Goal: Task Accomplishment & Management: Use online tool/utility

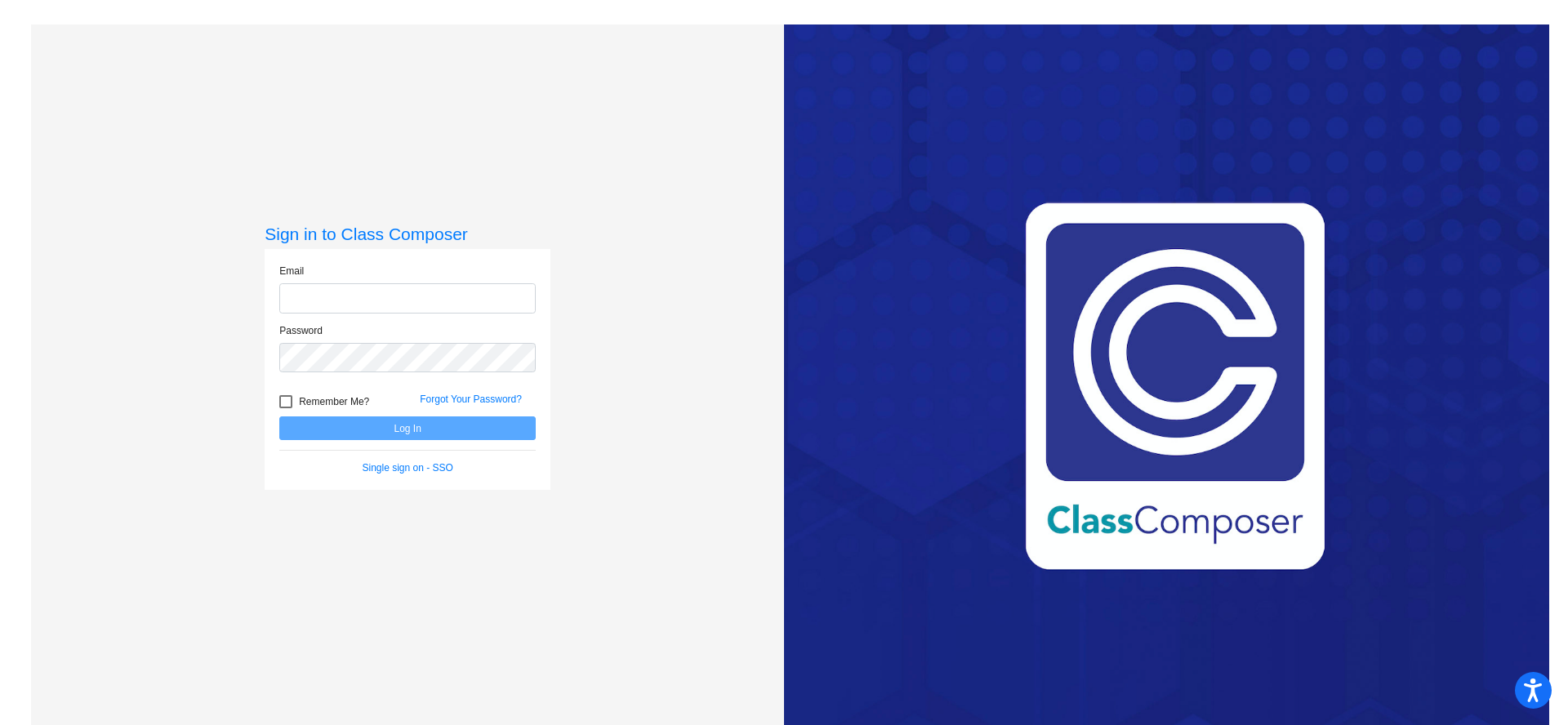
type input "[EMAIL_ADDRESS][DOMAIN_NAME]"
click at [320, 409] on span "Remember Me?" at bounding box center [333, 401] width 70 height 19
click at [286, 409] on input "Remember Me?" at bounding box center [285, 408] width 1 height 1
checkbox input "true"
click at [354, 431] on button "Log In" at bounding box center [407, 428] width 257 height 24
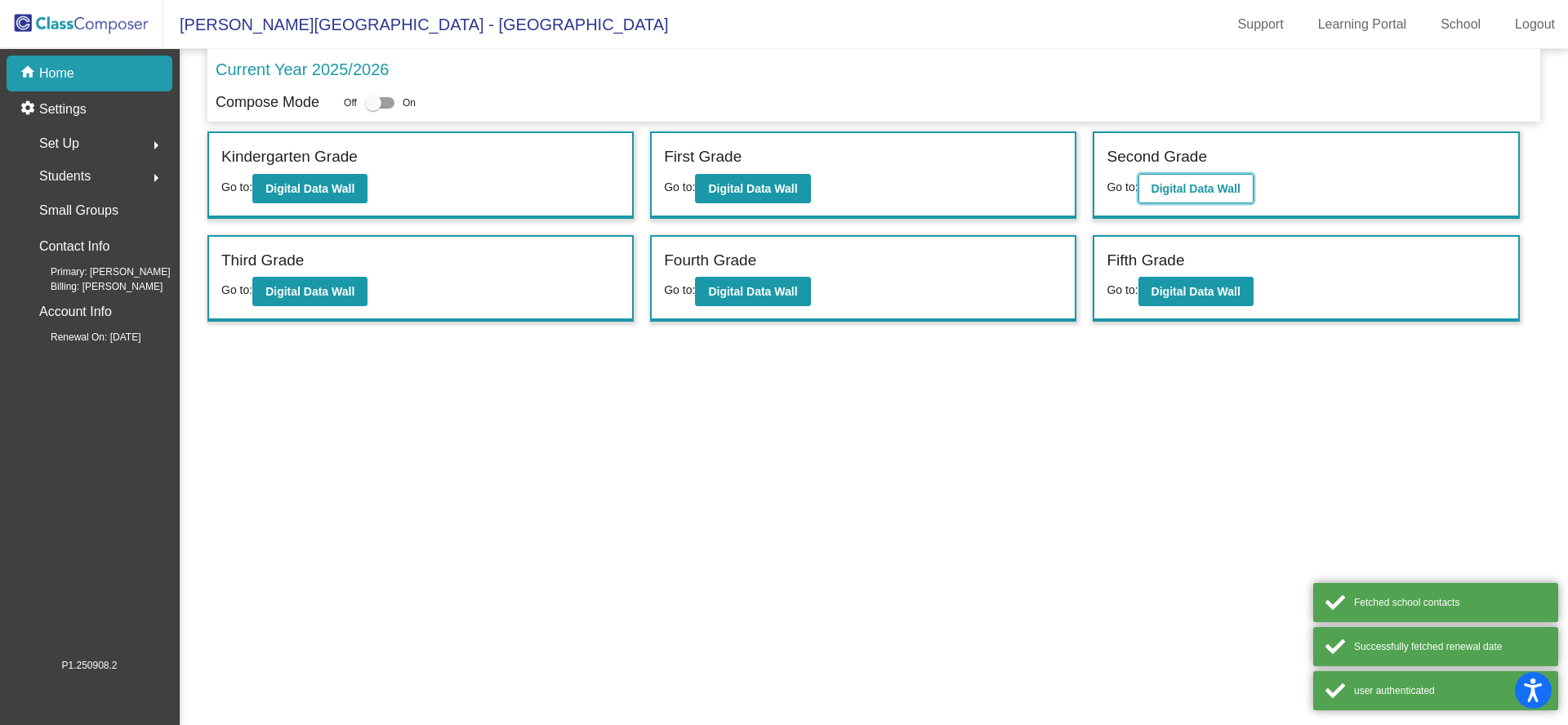
click at [1198, 184] on b "Digital Data Wall" at bounding box center [1196, 188] width 89 height 13
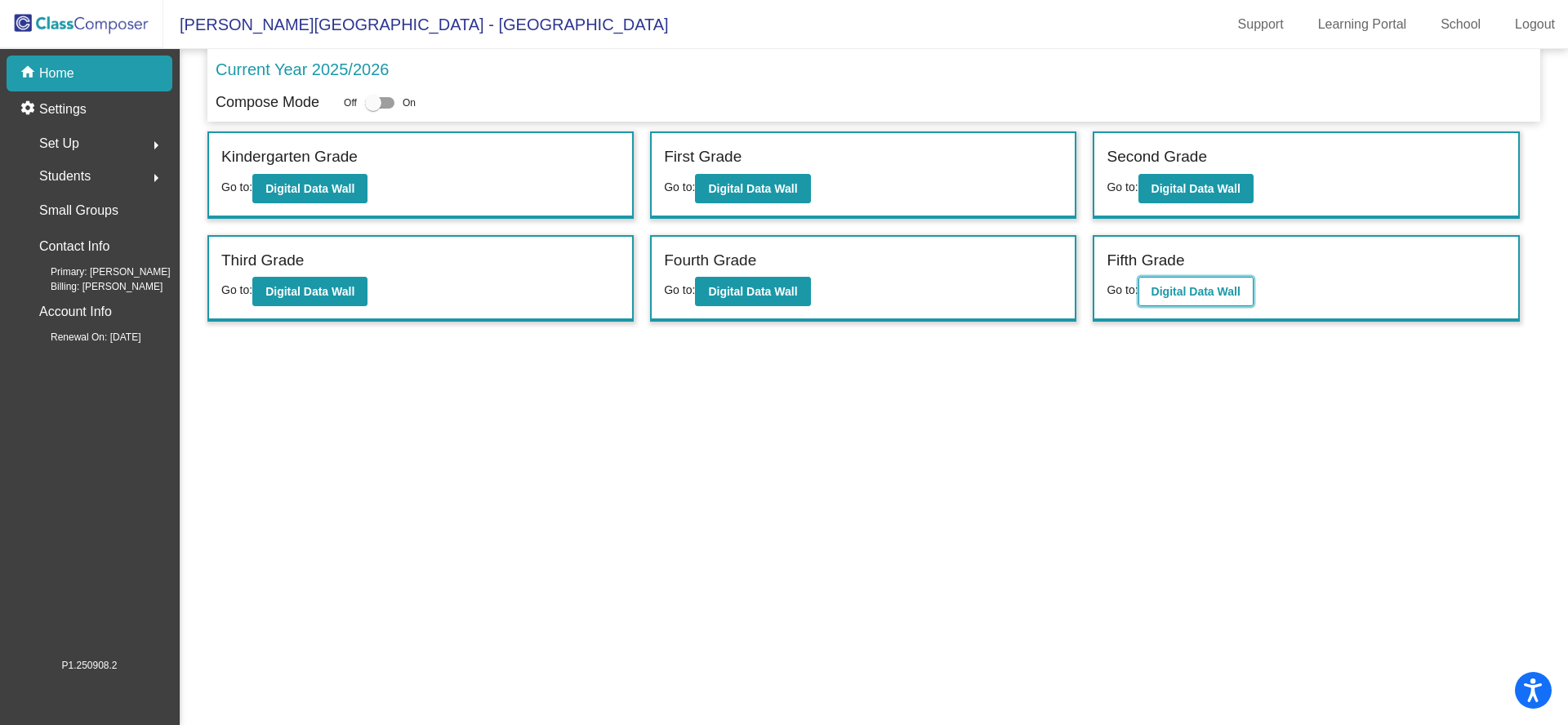
click at [1188, 291] on b "Digital Data Wall" at bounding box center [1196, 292] width 89 height 13
